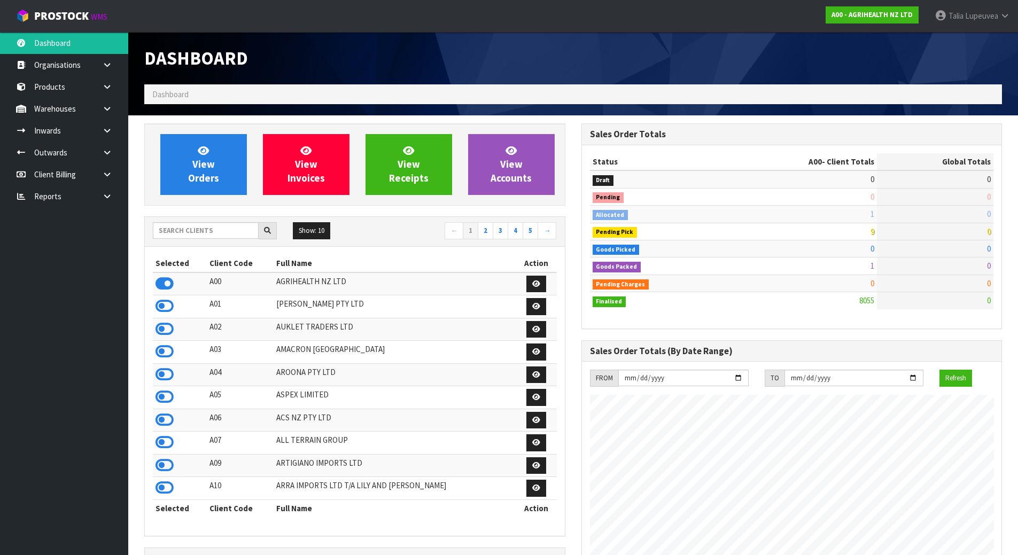
scroll to position [810, 437]
click at [212, 232] on input "text" at bounding box center [206, 230] width 106 height 17
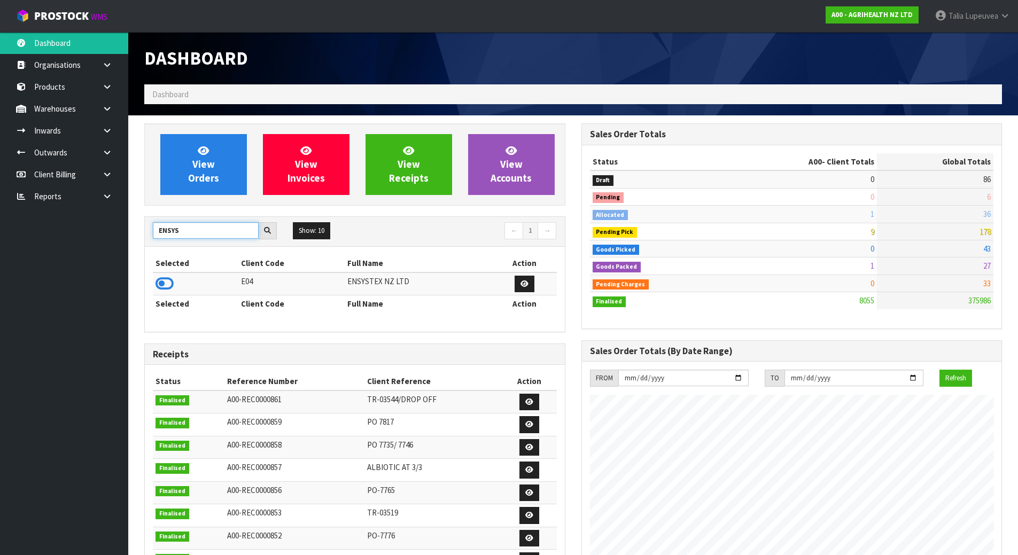
type input "ENSYS"
click at [164, 277] on icon at bounding box center [165, 284] width 18 height 16
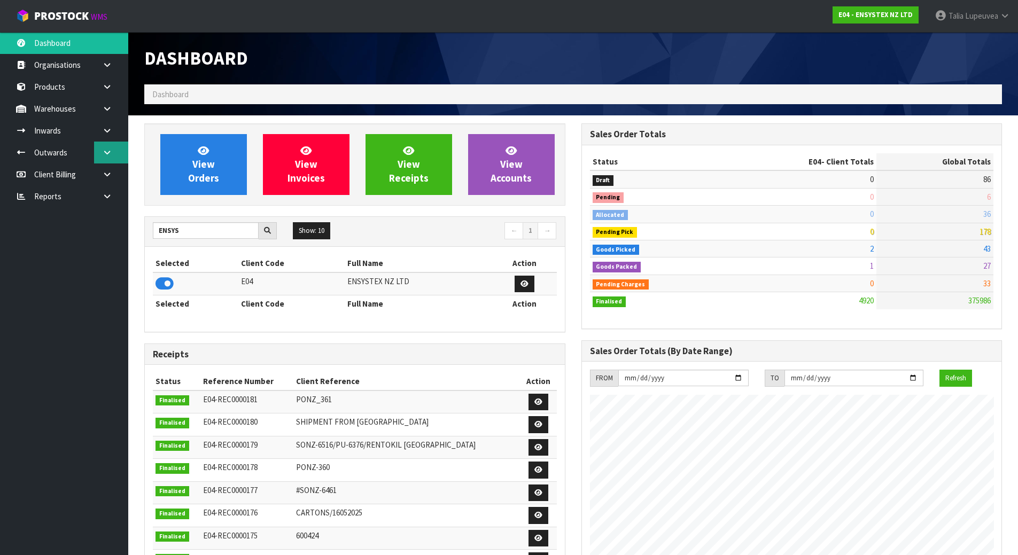
click at [105, 149] on icon at bounding box center [107, 153] width 10 height 8
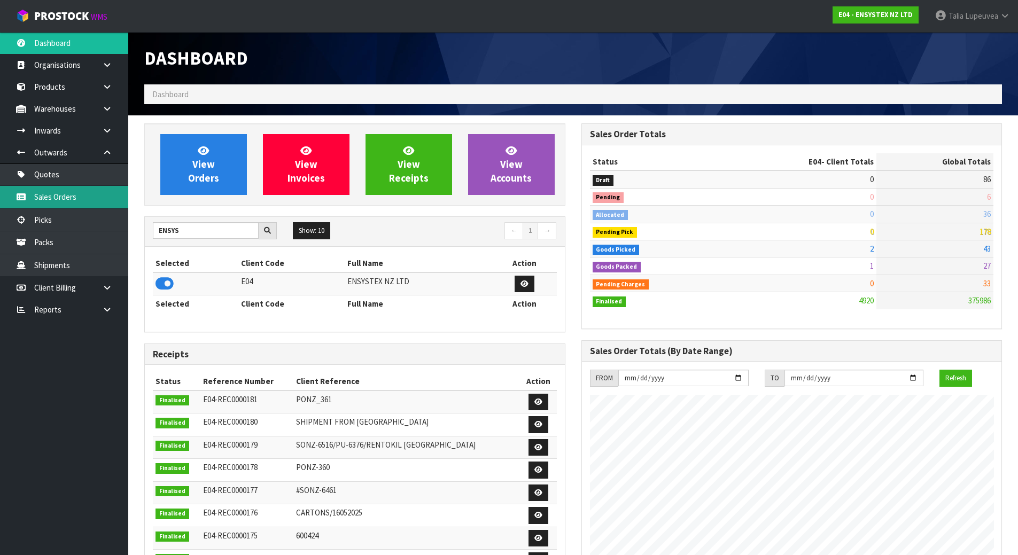
drag, startPoint x: 87, startPoint y: 201, endPoint x: 61, endPoint y: 208, distance: 26.4
click at [86, 201] on link "Sales Orders" at bounding box center [64, 197] width 128 height 22
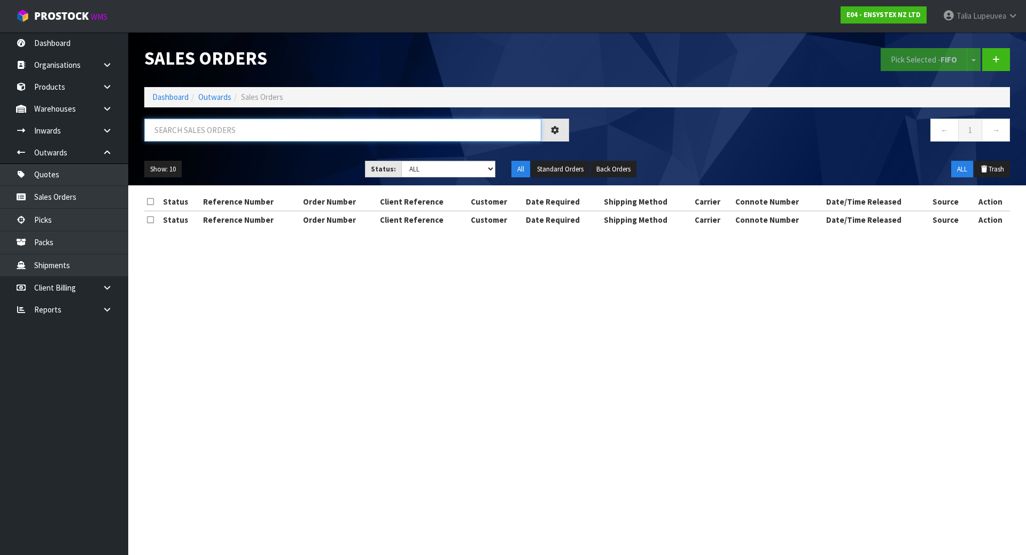
click at [240, 123] on input "text" at bounding box center [342, 130] width 397 height 23
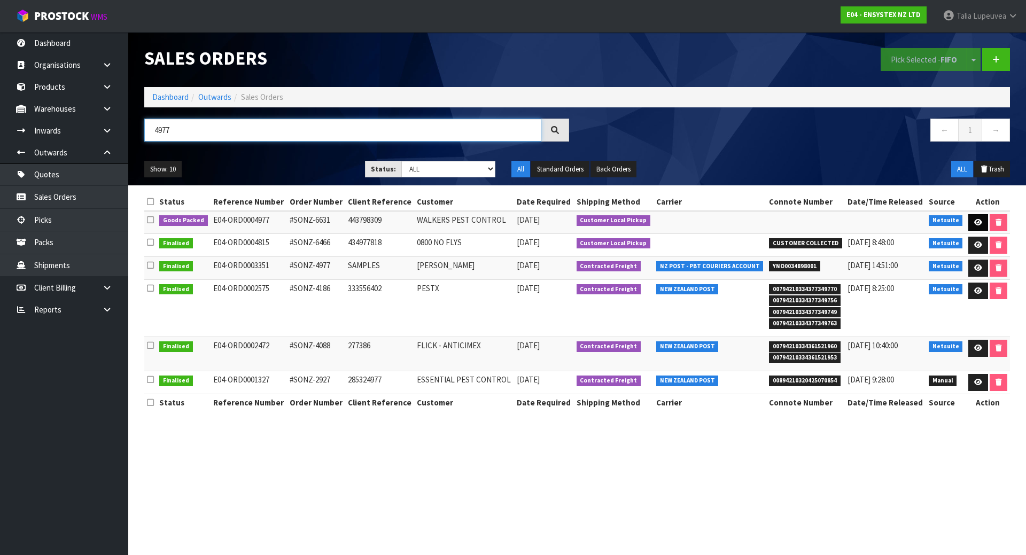
type input "4977"
click at [975, 221] on icon at bounding box center [978, 222] width 8 height 7
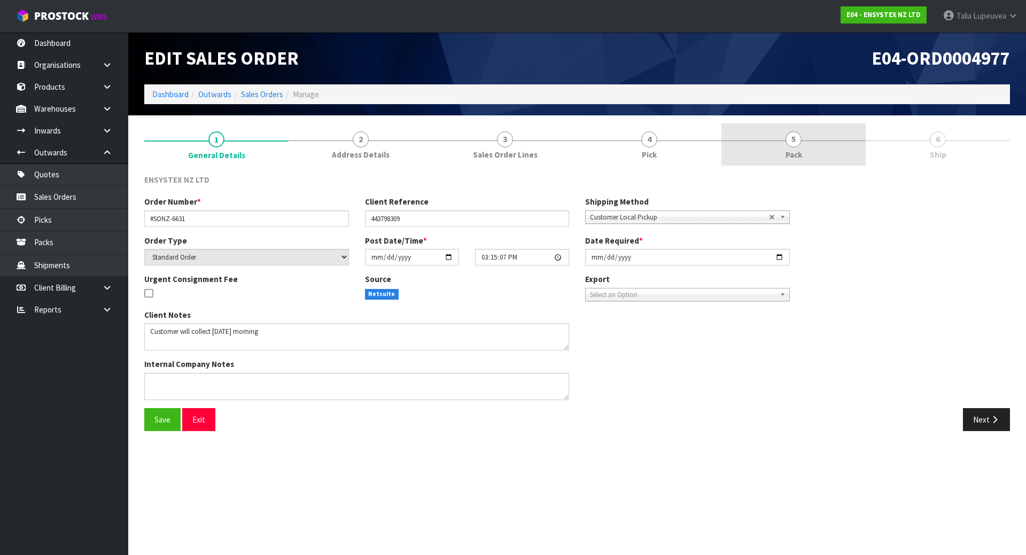
click at [804, 152] on link "5 Pack" at bounding box center [794, 144] width 144 height 42
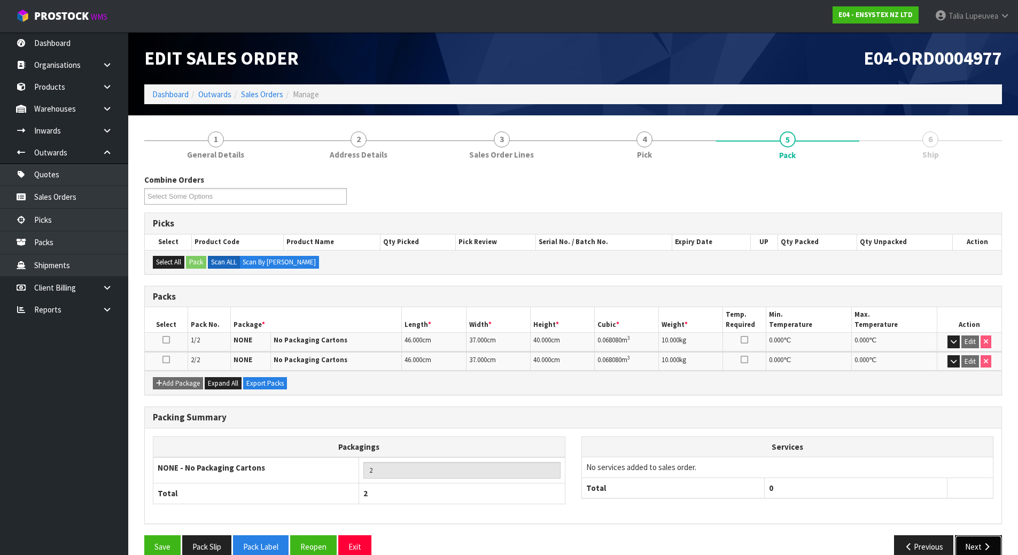
click at [977, 547] on button "Next" at bounding box center [978, 547] width 47 height 23
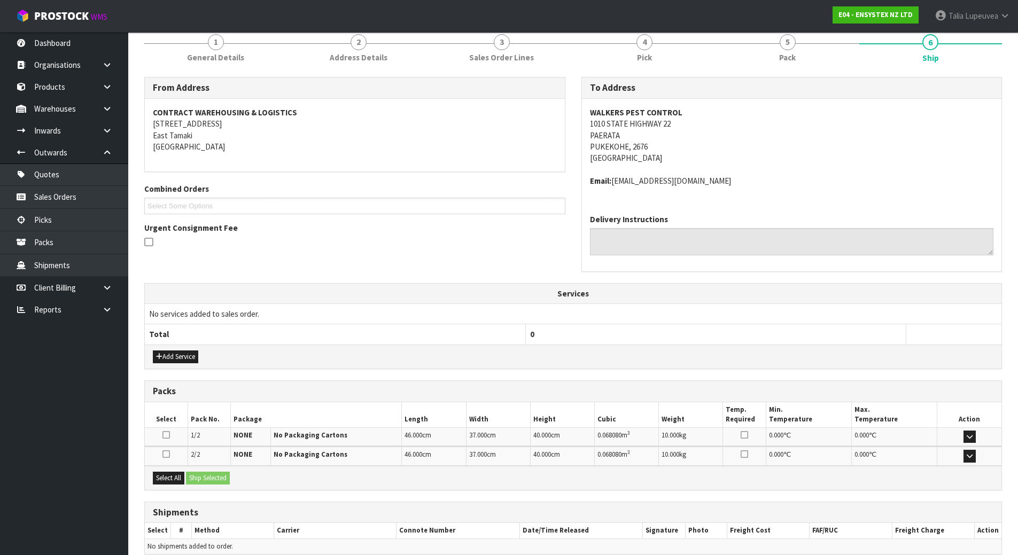
scroll to position [148, 0]
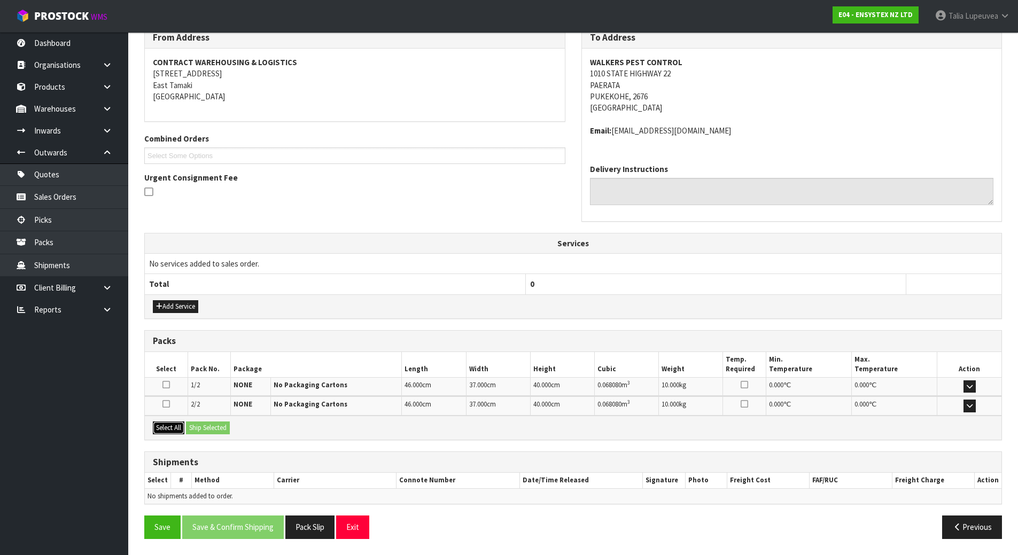
click at [178, 423] on button "Select All" at bounding box center [169, 428] width 32 height 13
click at [218, 428] on button "Ship Selected" at bounding box center [208, 428] width 44 height 13
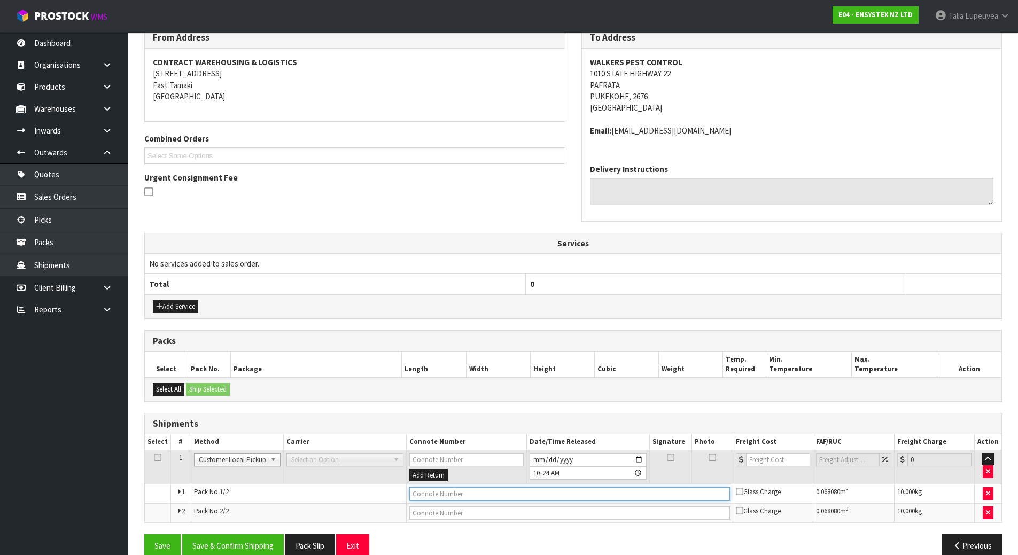
click at [486, 492] on input "text" at bounding box center [569, 493] width 321 height 13
type input "CUSTOMER COLLECTED"
click at [247, 542] on button "Save & Confirm Shipping" at bounding box center [233, 545] width 102 height 23
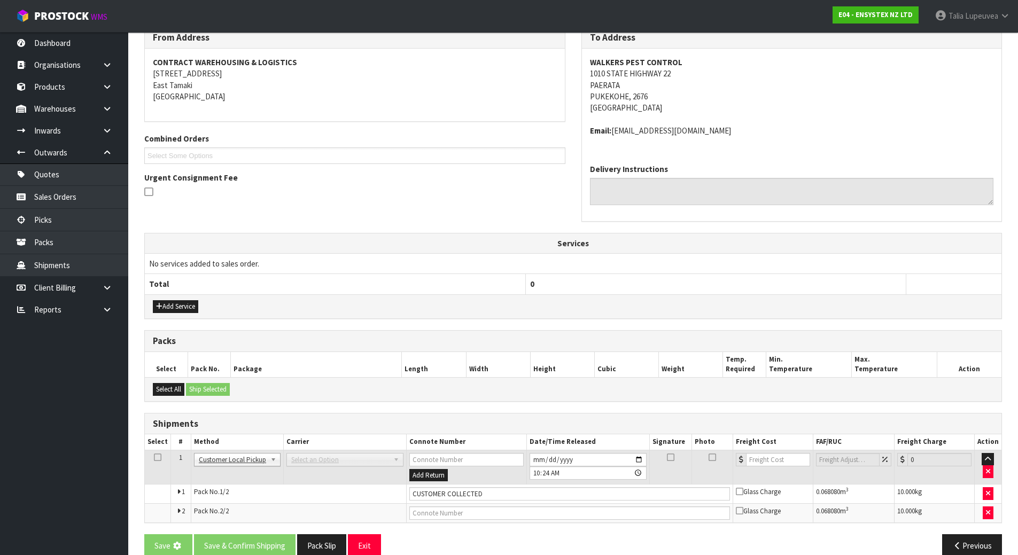
scroll to position [0, 0]
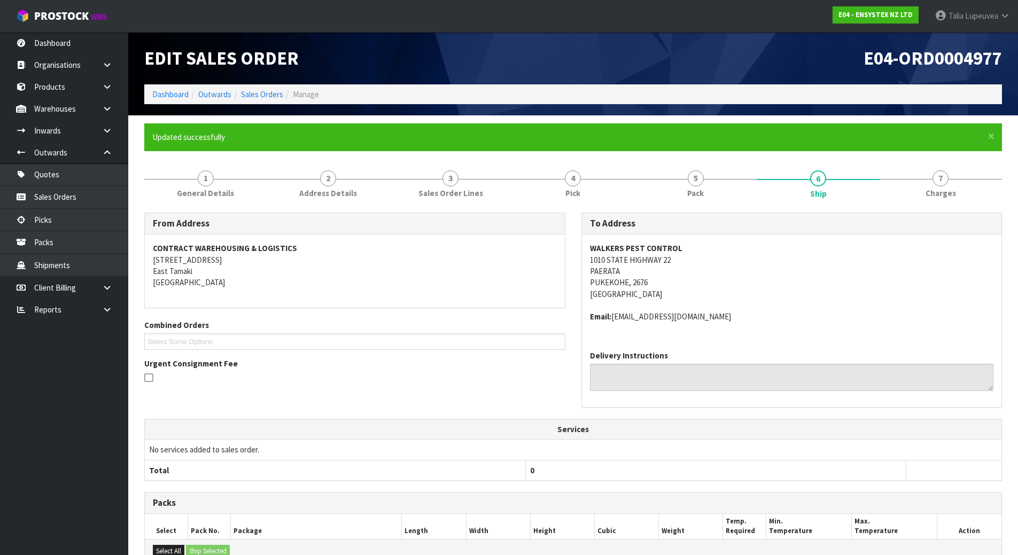
click at [179, 87] on ol "Dashboard Outwards Sales Orders Manage" at bounding box center [573, 94] width 858 height 20
click at [181, 99] on li "Dashboard" at bounding box center [170, 94] width 36 height 11
click at [172, 90] on link "Dashboard" at bounding box center [170, 94] width 36 height 10
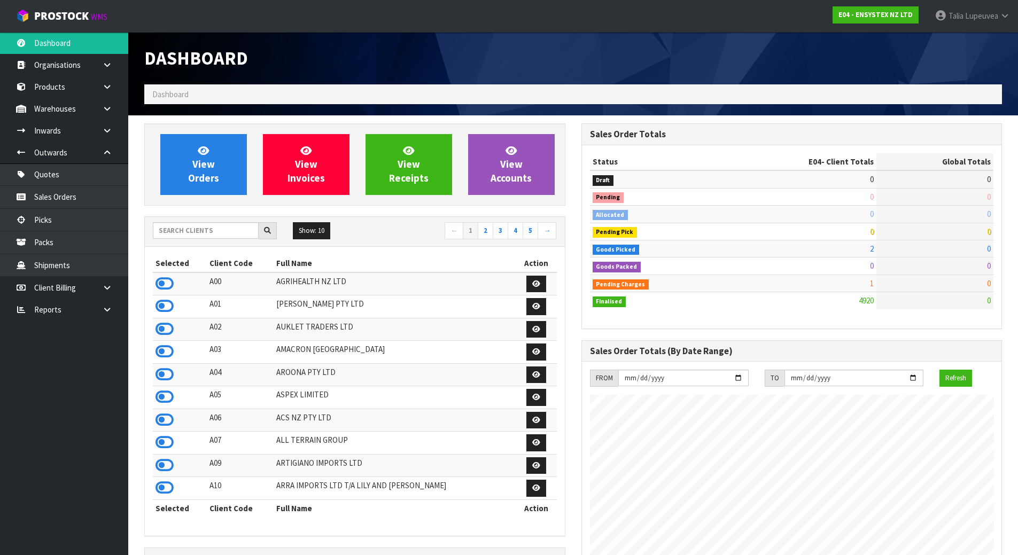
scroll to position [810, 437]
click at [184, 231] on input "text" at bounding box center [206, 230] width 106 height 17
type input "D05"
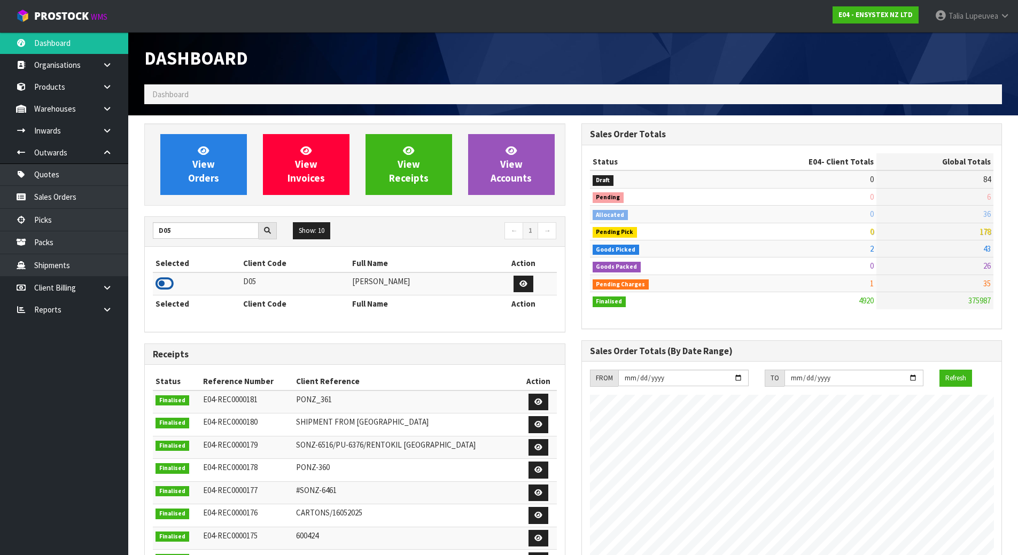
click at [167, 278] on icon at bounding box center [165, 284] width 18 height 16
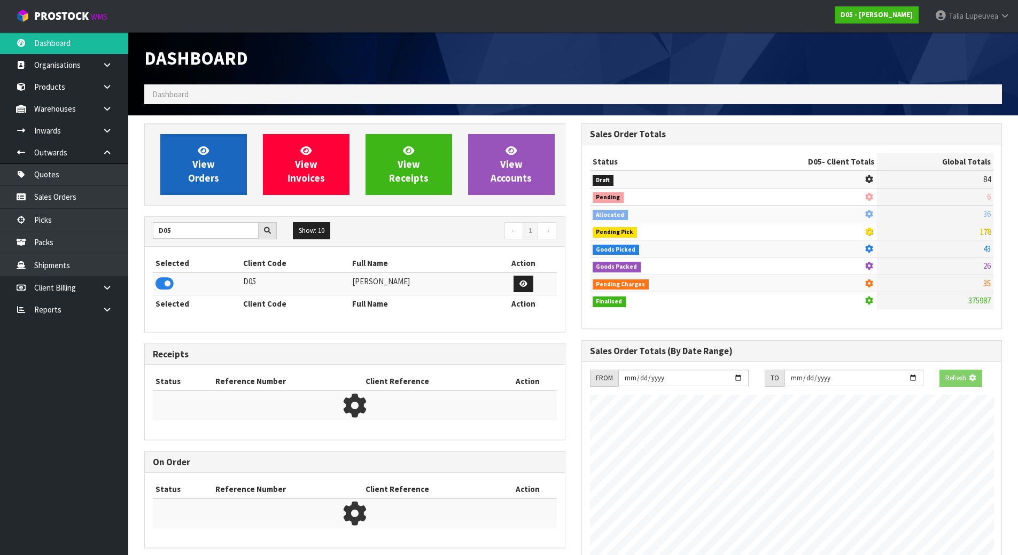
scroll to position [666, 437]
click at [184, 160] on link "View Orders" at bounding box center [203, 164] width 87 height 61
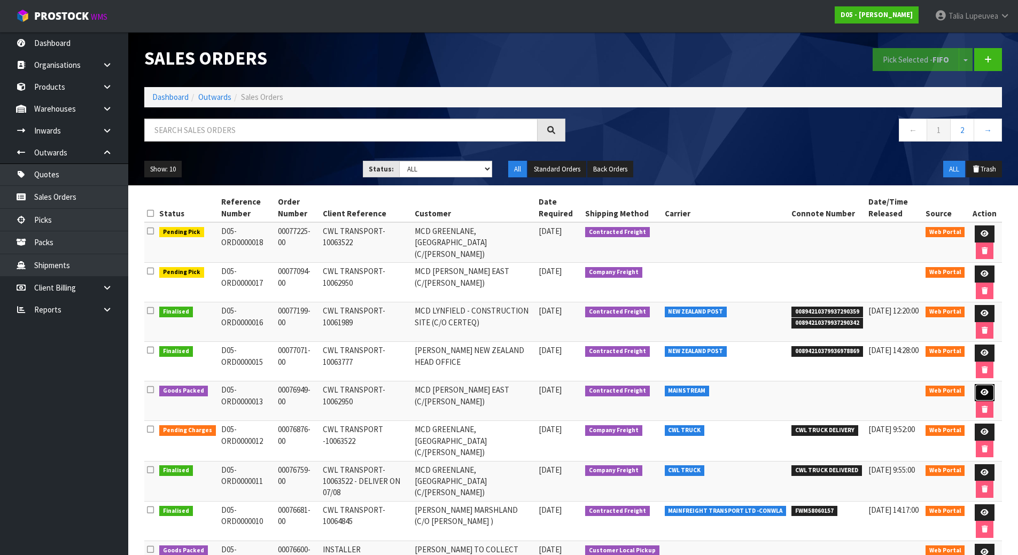
click at [988, 392] on link at bounding box center [985, 392] width 20 height 17
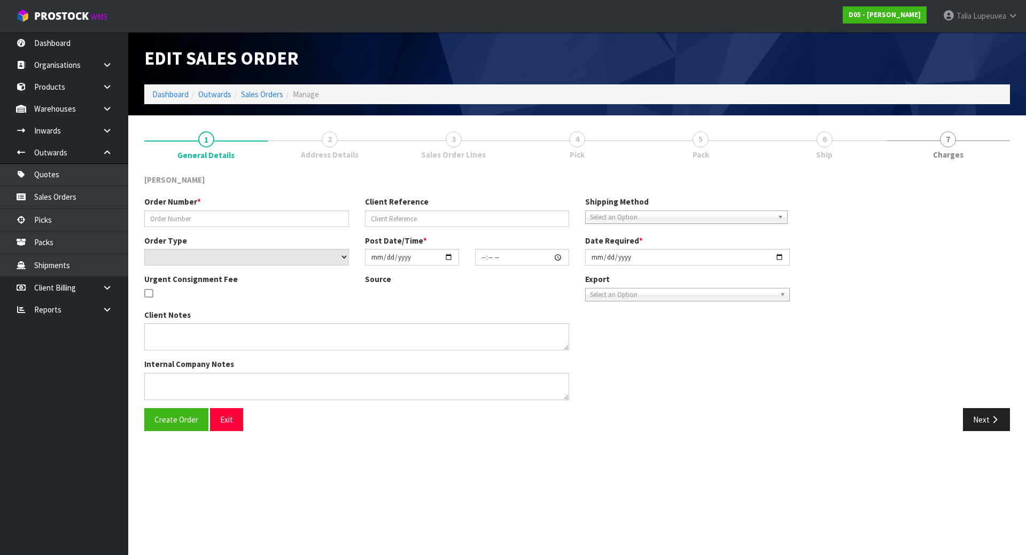
type input "00076949-00"
type input "CWL TRANSPORT-10062950"
select select "number:0"
type input "[DATE]"
type input "10:27:00.000"
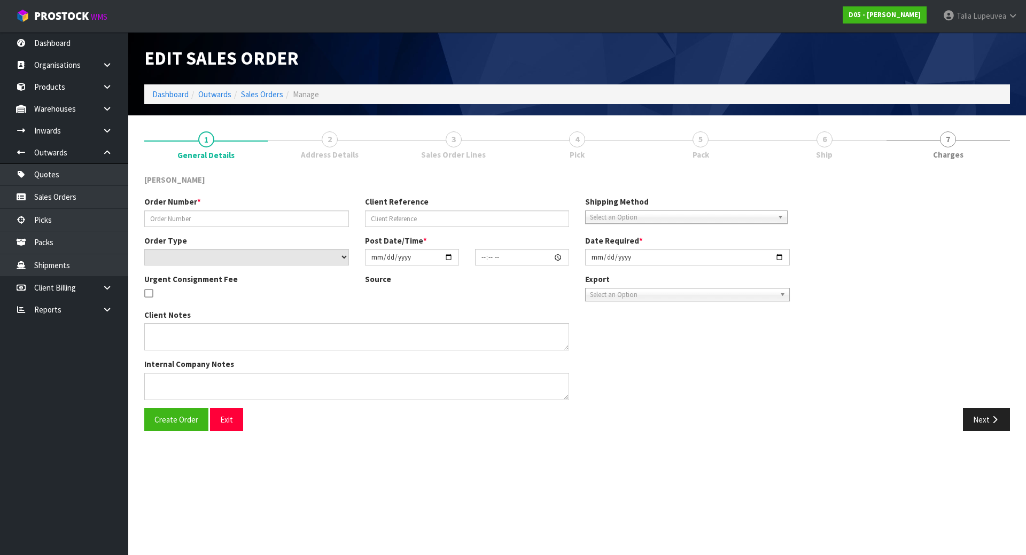
type input "[DATE]"
type textarea "HIAB REQUIRED AT DELIVERY END - NO FORKLIFT ON SITE - DDD 12/8"
type textarea "PLEASE REVIEW DELIVERY OPTION"
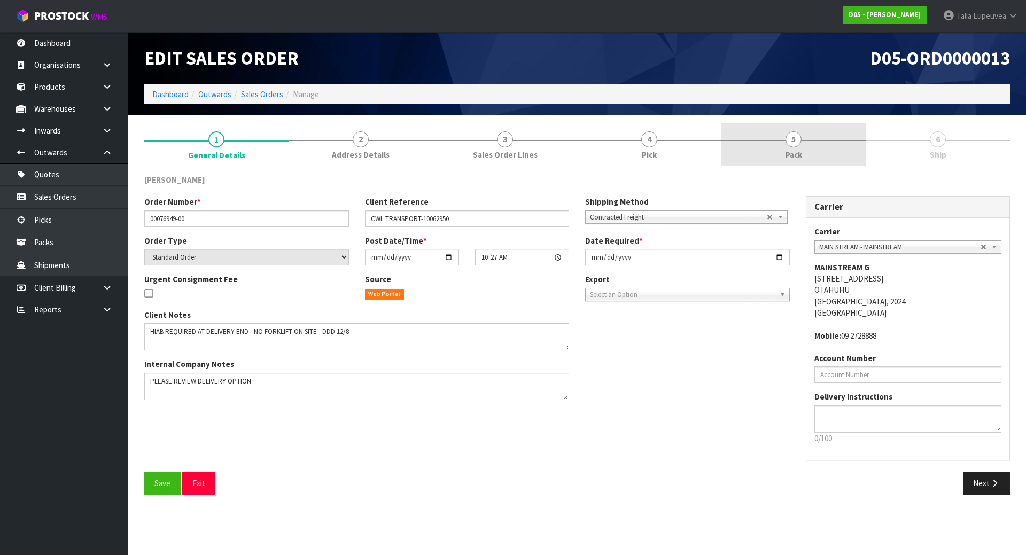
click at [777, 130] on link "5 Pack" at bounding box center [794, 144] width 144 height 42
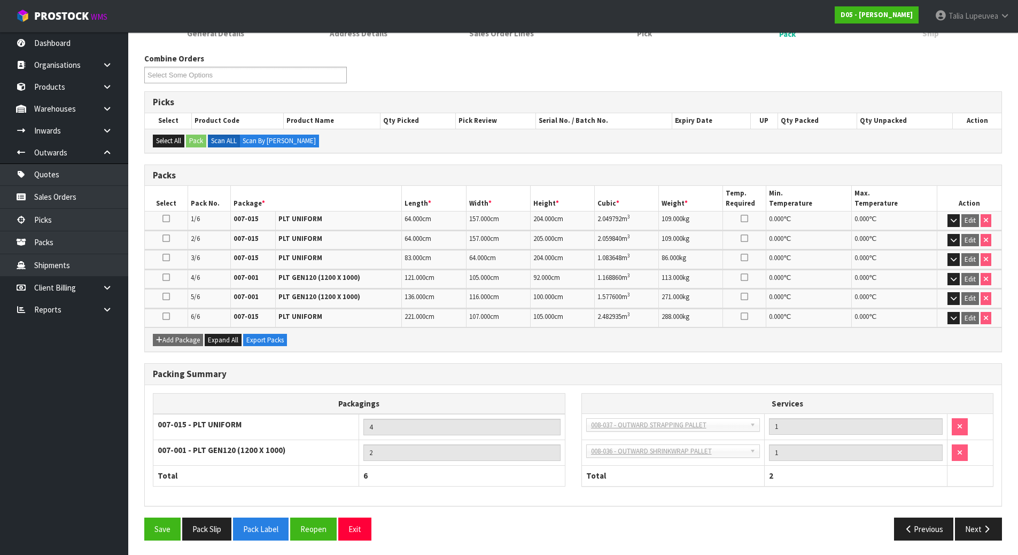
scroll to position [123, 0]
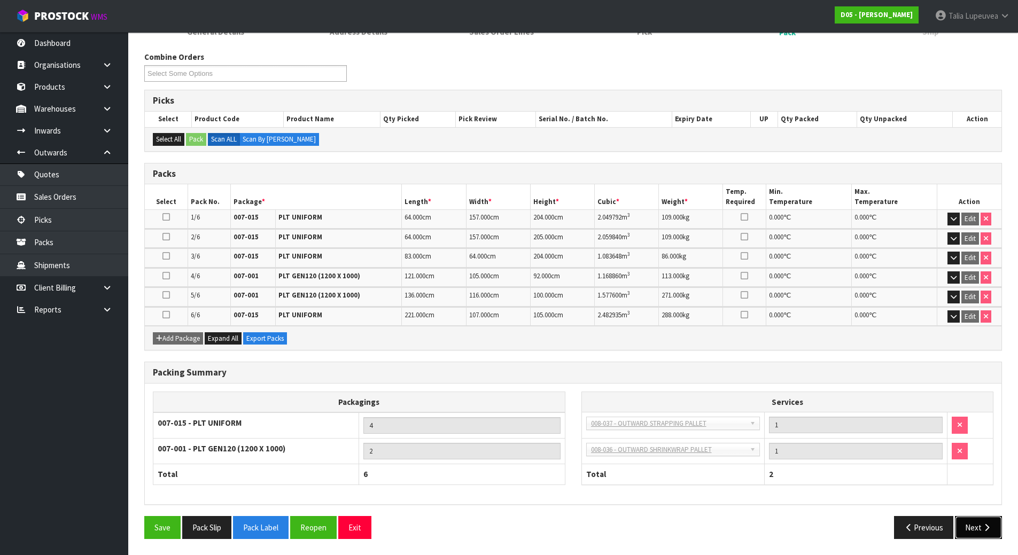
click at [962, 529] on button "Next" at bounding box center [978, 527] width 47 height 23
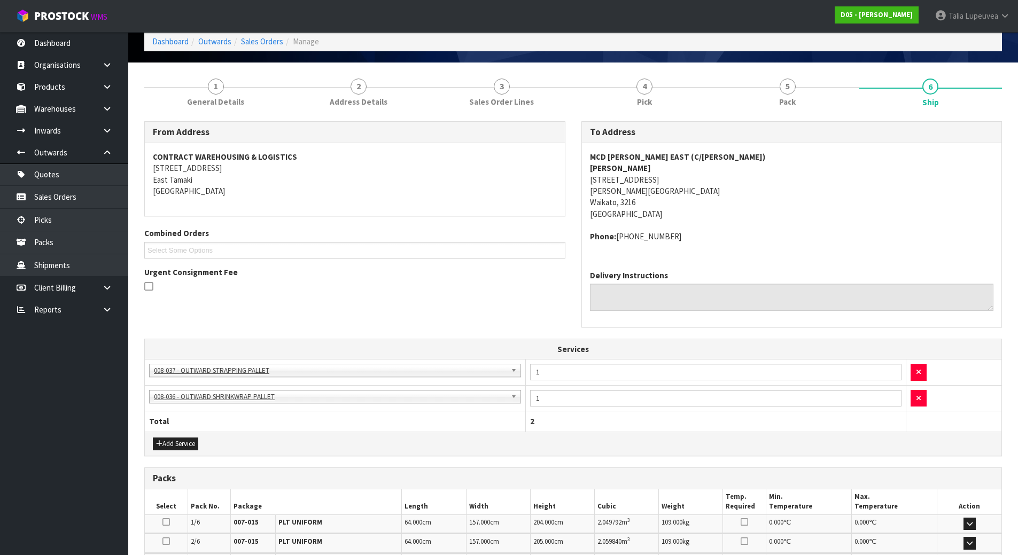
scroll to position [0, 0]
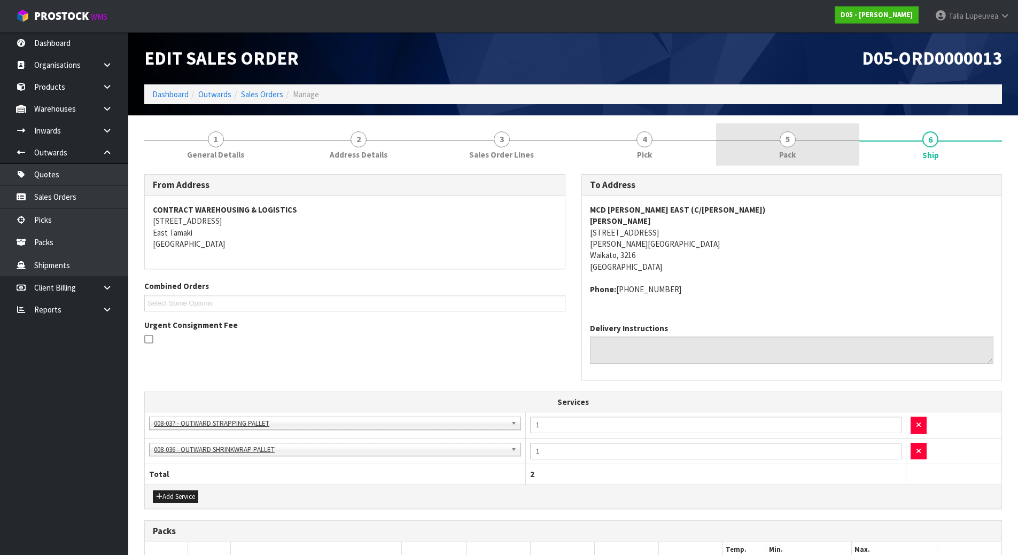
click at [762, 146] on link "5 Pack" at bounding box center [787, 144] width 143 height 42
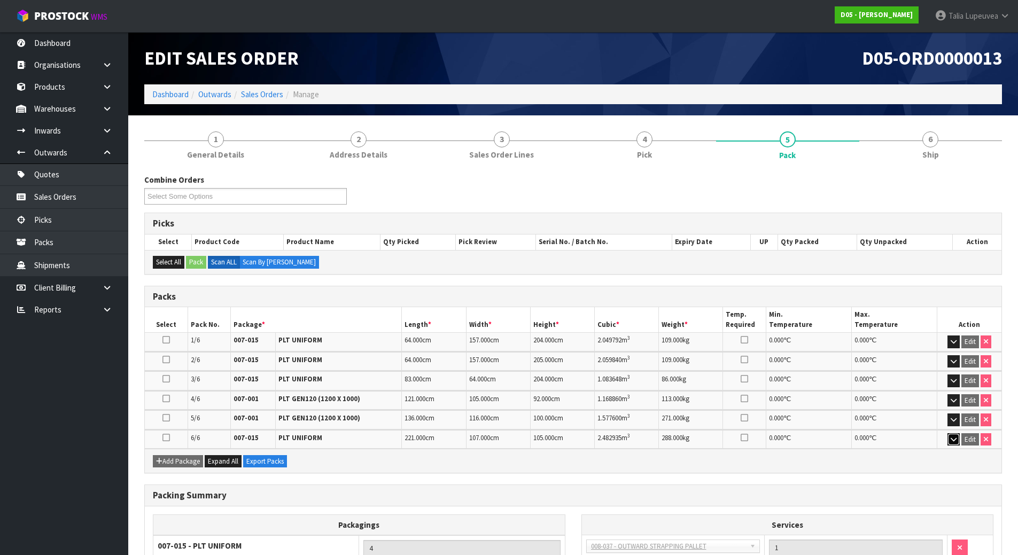
click at [949, 442] on button "button" at bounding box center [954, 439] width 12 height 13
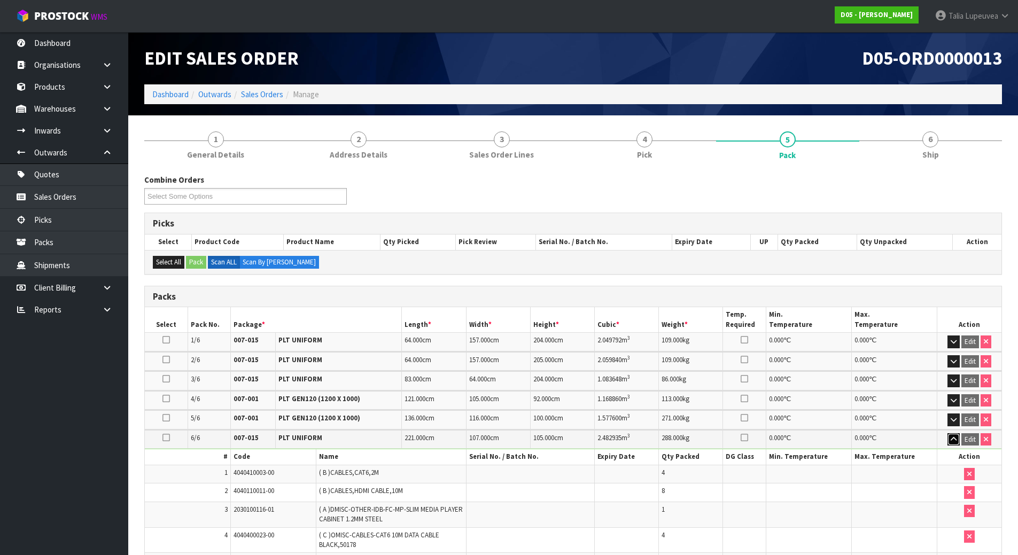
click at [955, 437] on icon "button" at bounding box center [954, 439] width 6 height 7
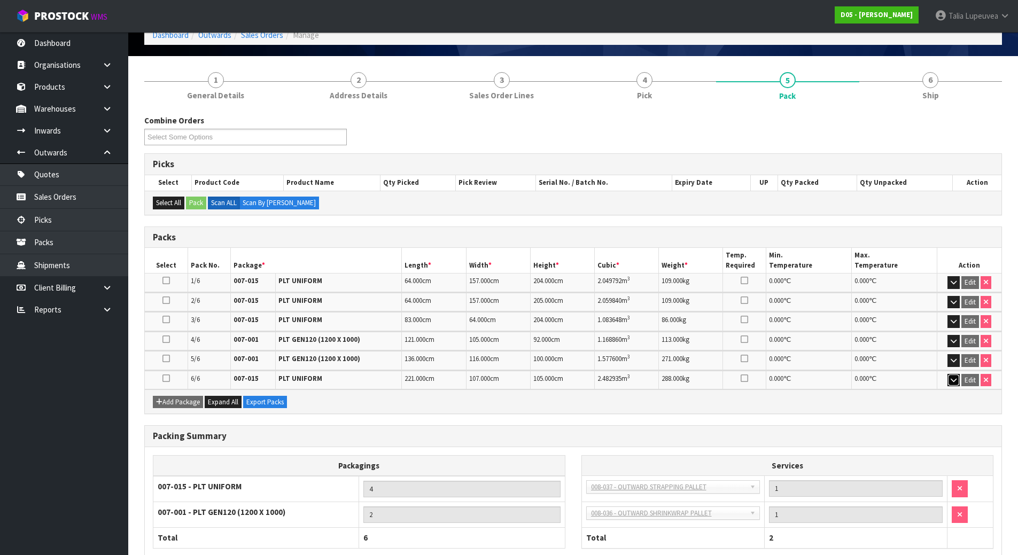
scroll to position [123, 0]
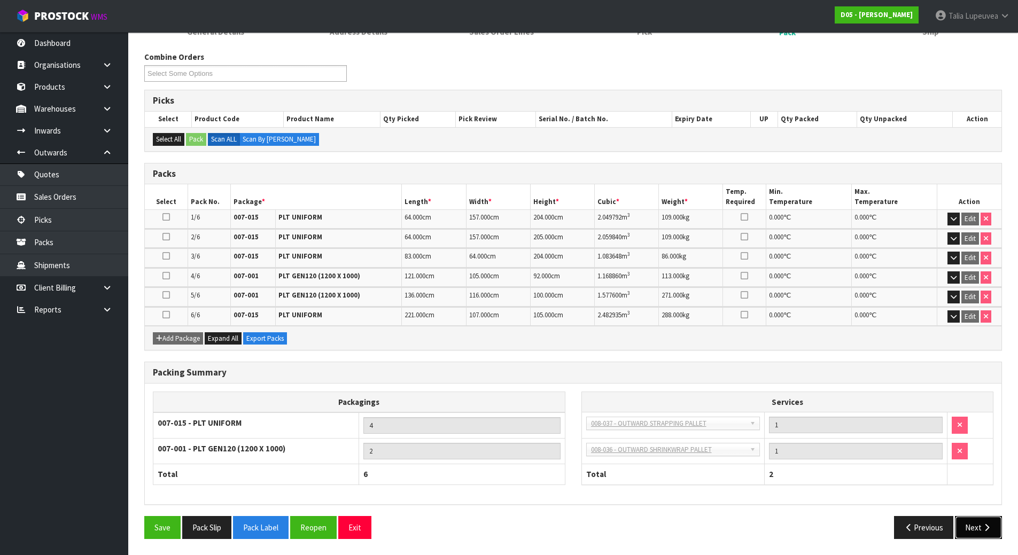
click at [975, 528] on button "Next" at bounding box center [978, 527] width 47 height 23
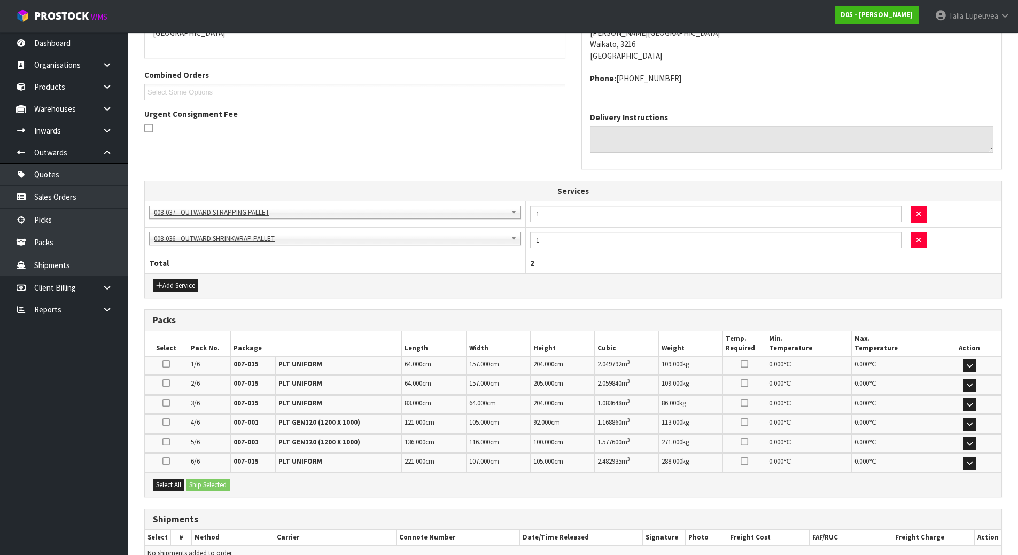
scroll to position [268, 0]
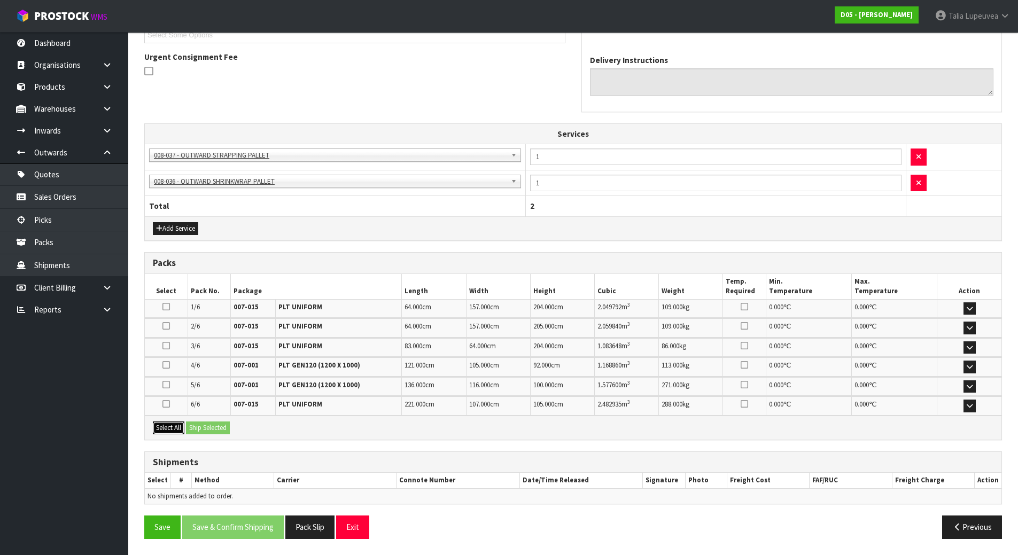
drag, startPoint x: 161, startPoint y: 424, endPoint x: 168, endPoint y: 422, distance: 6.6
click at [161, 424] on button "Select All" at bounding box center [169, 428] width 32 height 13
click at [210, 428] on button "Ship Selected" at bounding box center [208, 428] width 44 height 13
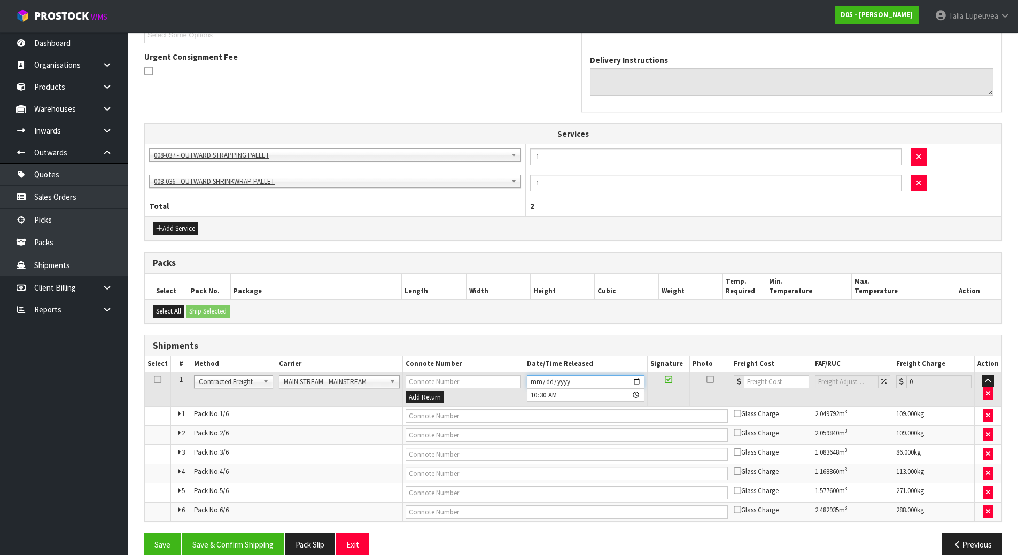
click at [534, 381] on input "[DATE]" at bounding box center [586, 381] width 118 height 13
type input "[DATE]"
click at [505, 420] on input "text" at bounding box center [567, 415] width 322 height 13
paste input "CWL7713046"
type input "CWL7713046"
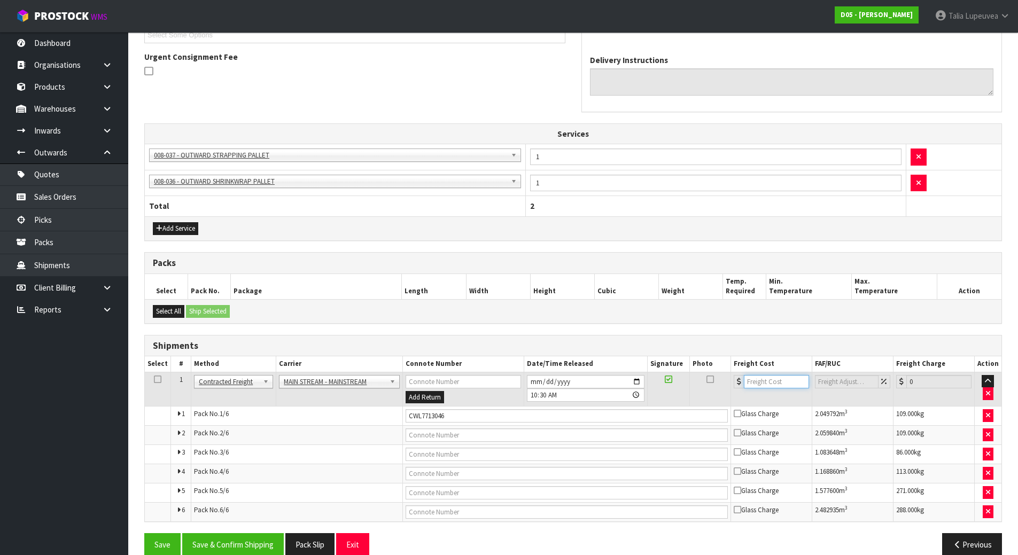
click at [772, 375] on input "number" at bounding box center [776, 381] width 65 height 13
type input "312.90"
click at [255, 538] on button "Save & Confirm Shipping" at bounding box center [233, 544] width 102 height 23
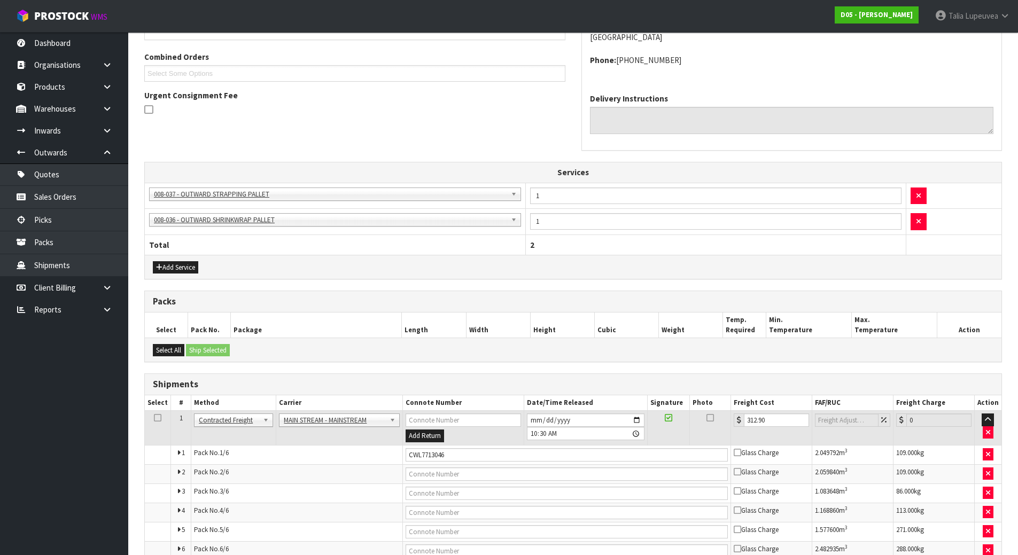
scroll to position [0, 0]
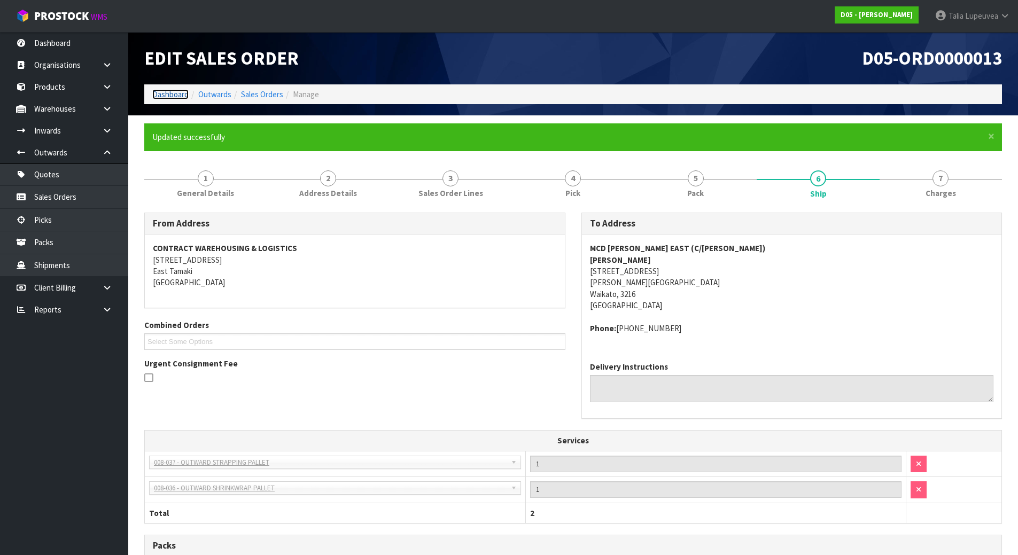
click at [170, 93] on link "Dashboard" at bounding box center [170, 94] width 36 height 10
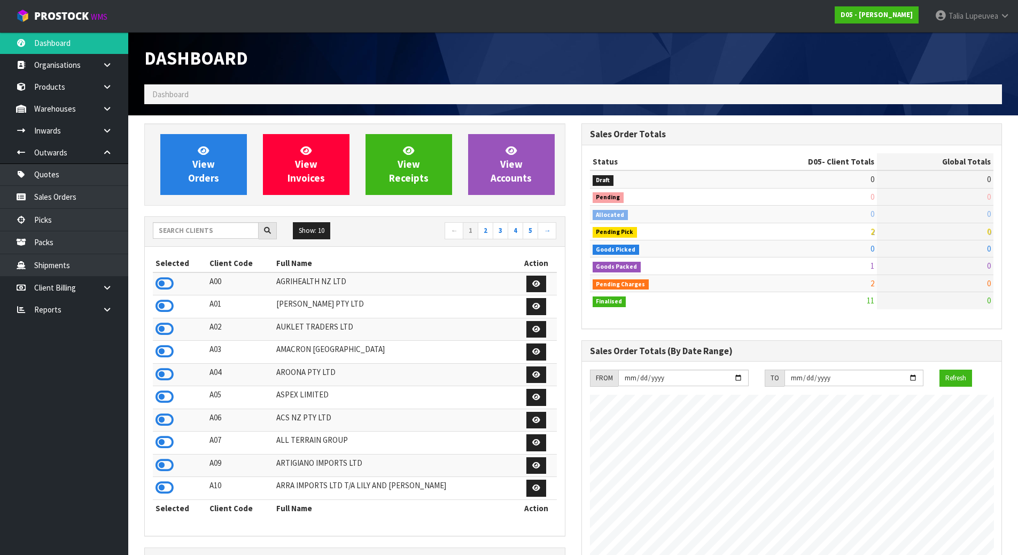
scroll to position [935, 437]
click at [204, 225] on input "text" at bounding box center [206, 230] width 106 height 17
type input "S02"
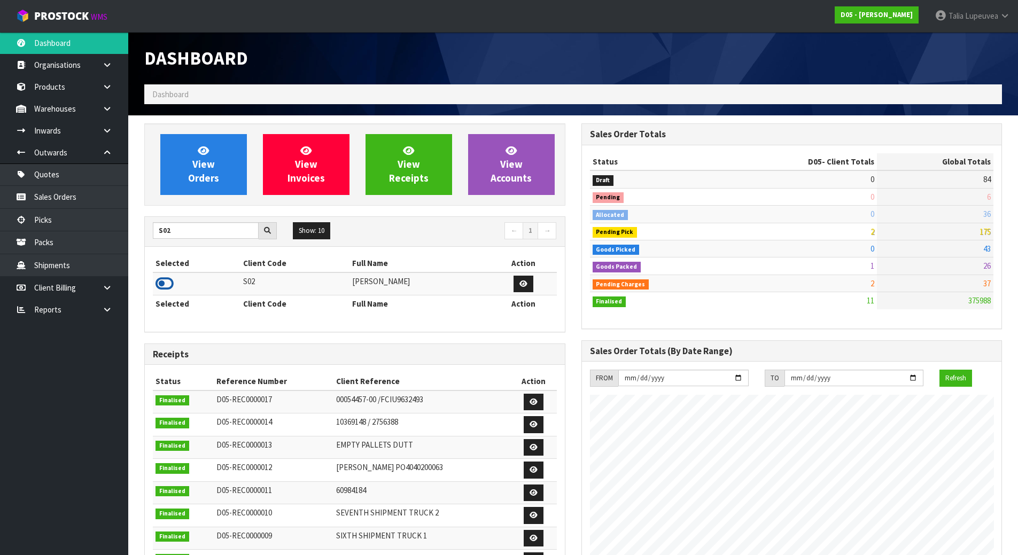
click at [171, 282] on icon at bounding box center [165, 284] width 18 height 16
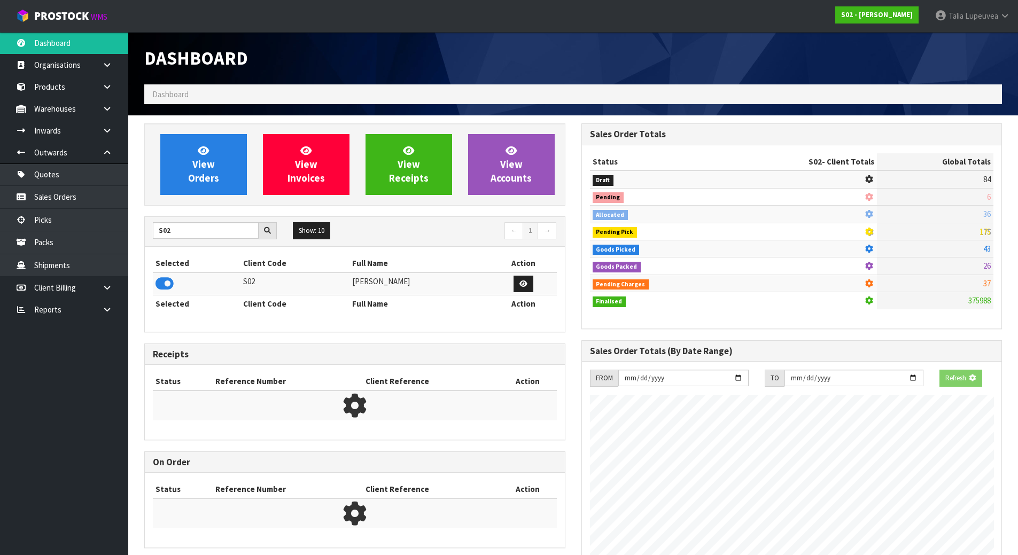
scroll to position [810, 437]
click at [249, 157] on div "View Orders" at bounding box center [203, 164] width 103 height 61
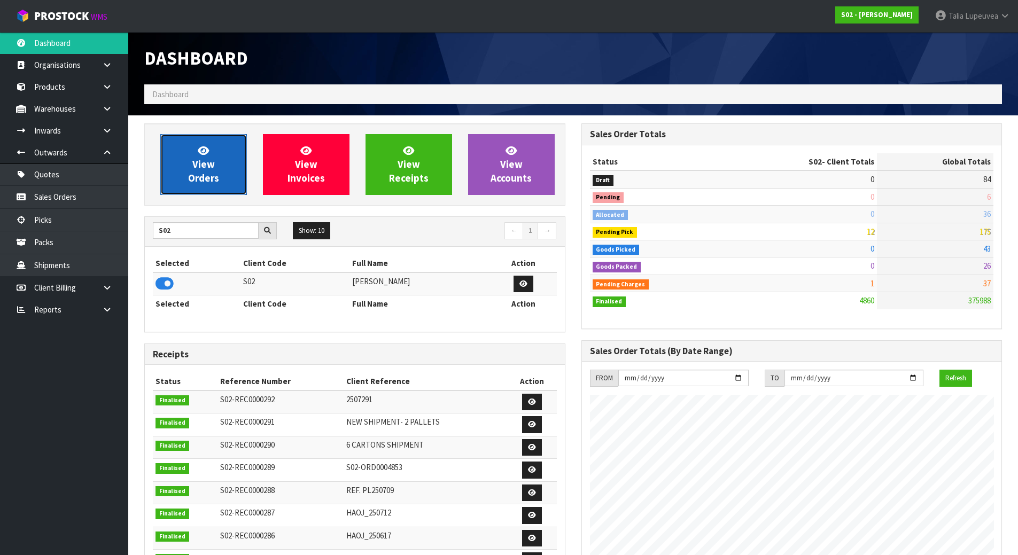
click at [221, 159] on link "View Orders" at bounding box center [203, 164] width 87 height 61
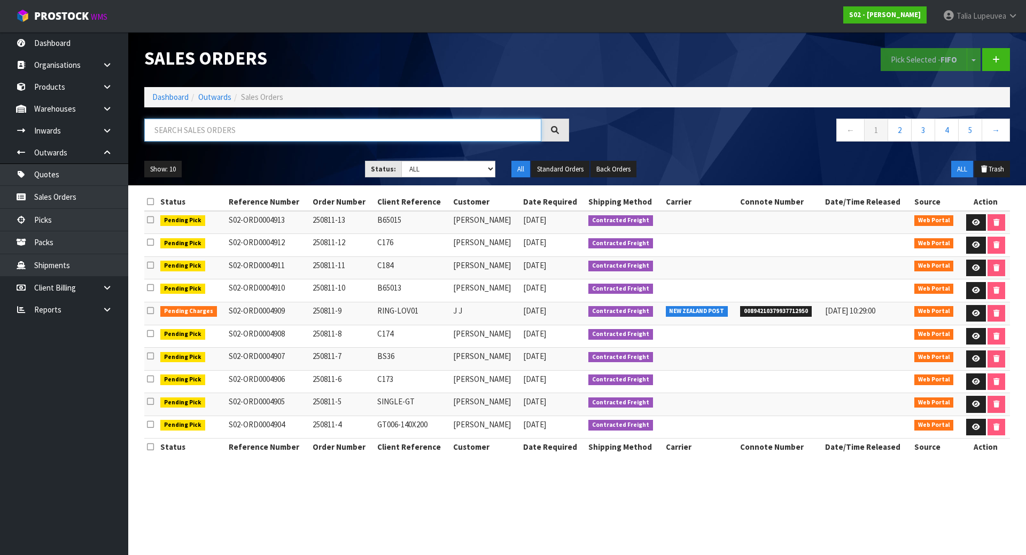
paste input "4892"
click at [167, 139] on input "4892" at bounding box center [342, 130] width 397 height 23
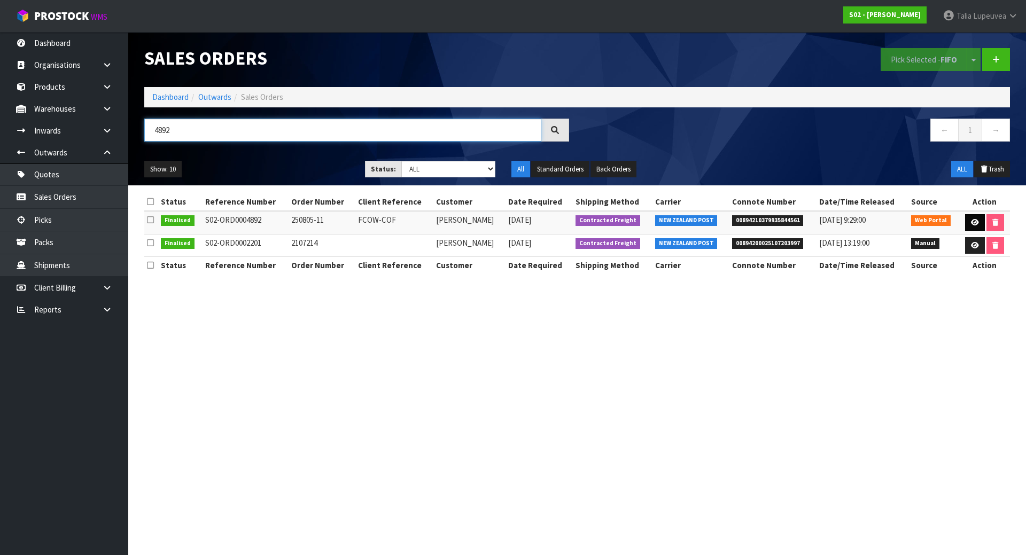
type input "4892"
click at [974, 220] on icon at bounding box center [975, 222] width 8 height 7
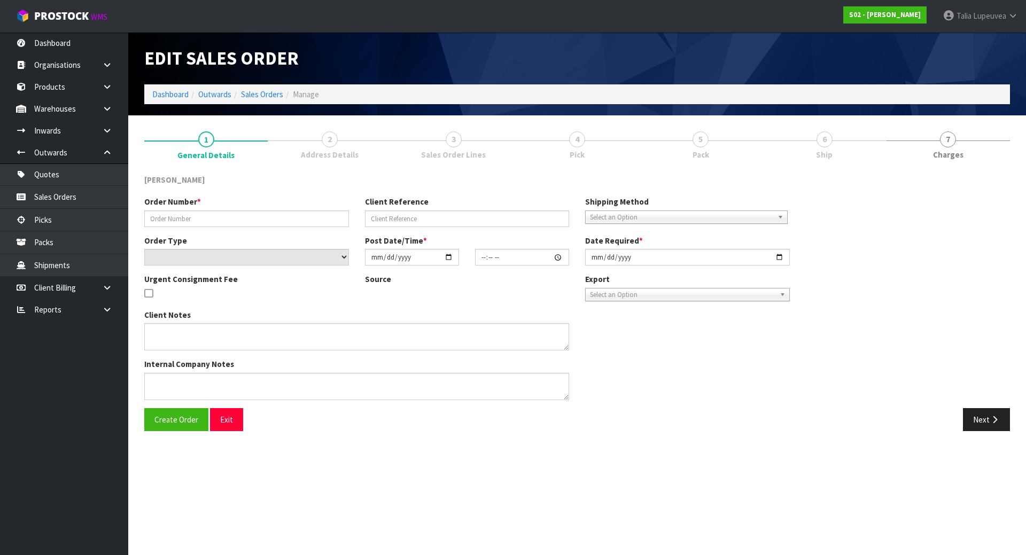
type input "250805-11"
type input "FCOW-COF"
select select "number:0"
type input "[DATE]"
type input "22:48:00.000"
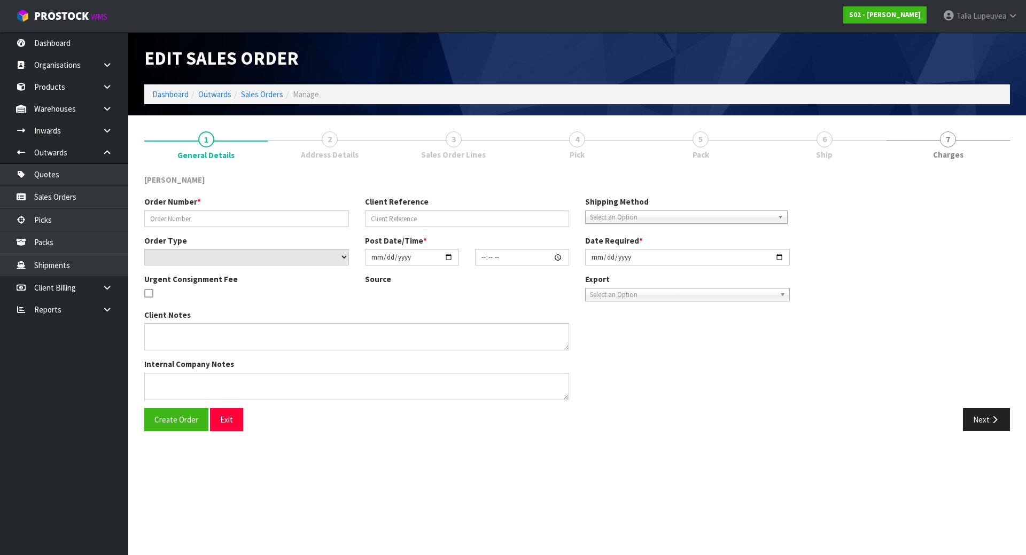
type input "[DATE]"
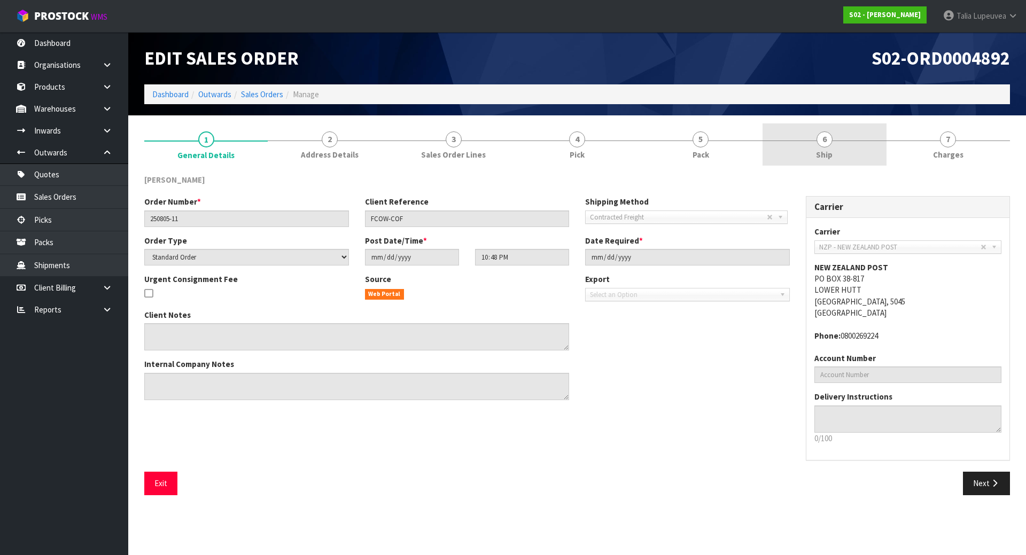
click at [836, 135] on link "6 Ship" at bounding box center [824, 144] width 123 height 42
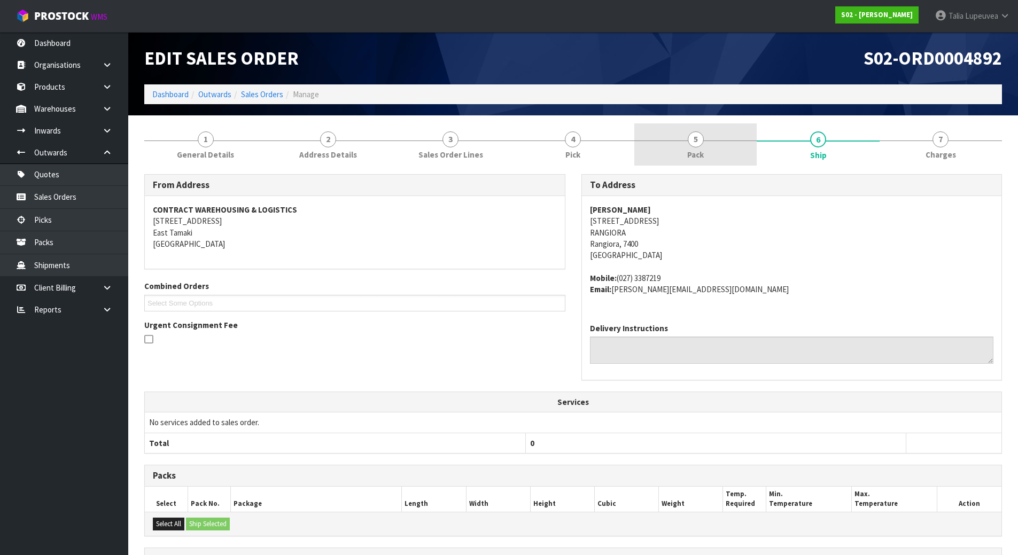
click at [701, 137] on span "5" at bounding box center [696, 139] width 16 height 16
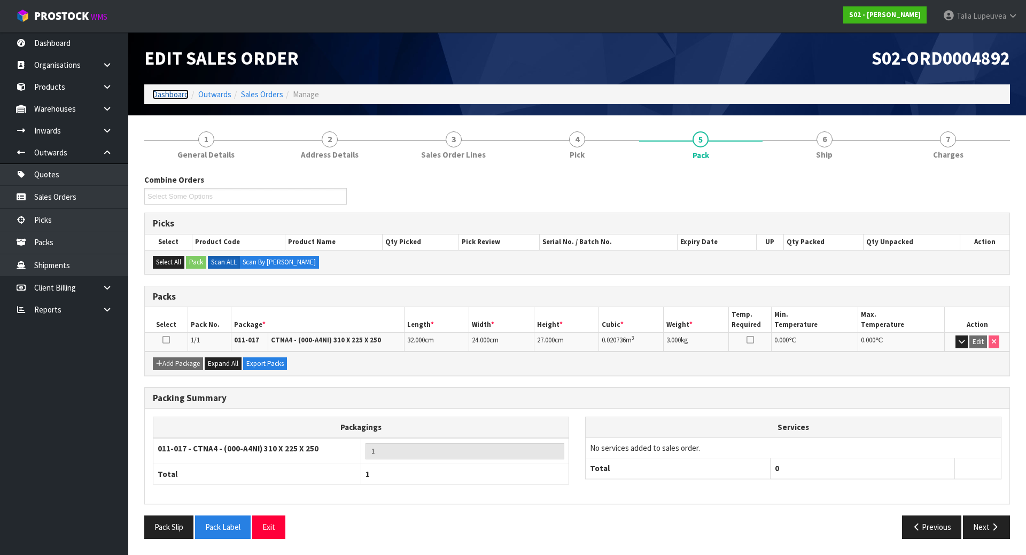
click at [172, 99] on link "Dashboard" at bounding box center [170, 94] width 36 height 10
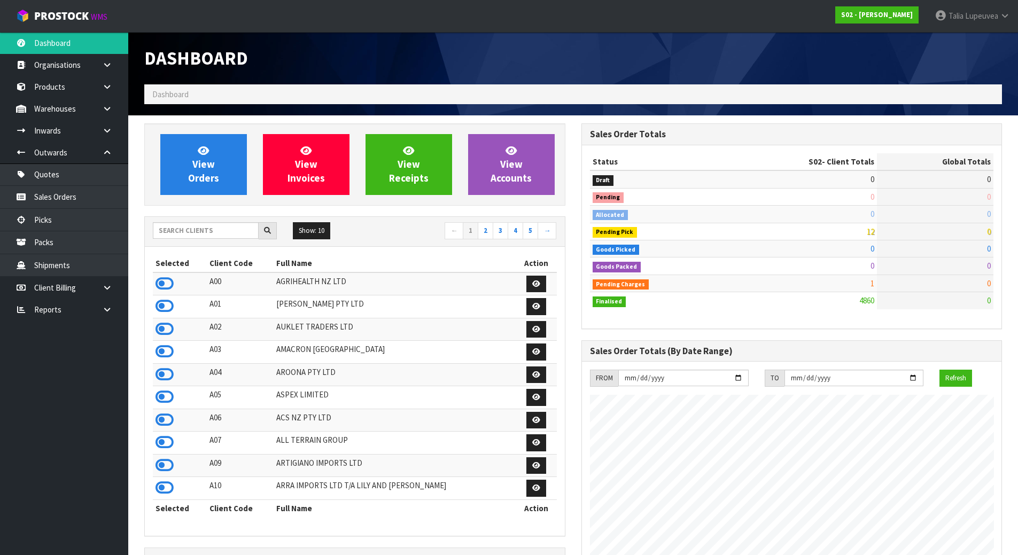
scroll to position [810, 437]
